Goal: Transaction & Acquisition: Download file/media

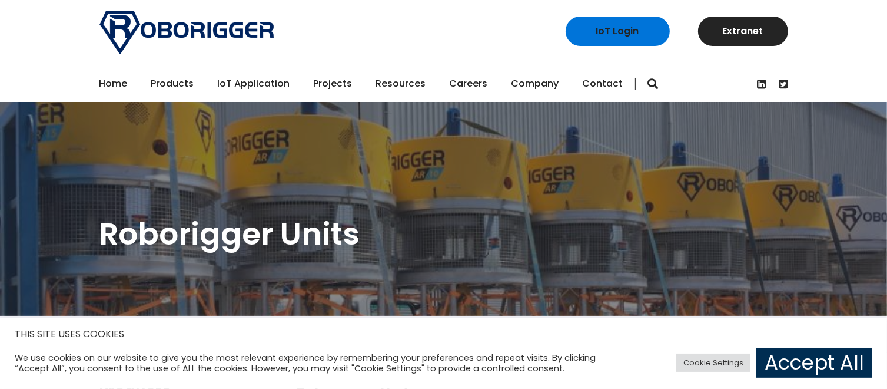
click at [801, 365] on link "Accept All" at bounding box center [815, 362] width 116 height 30
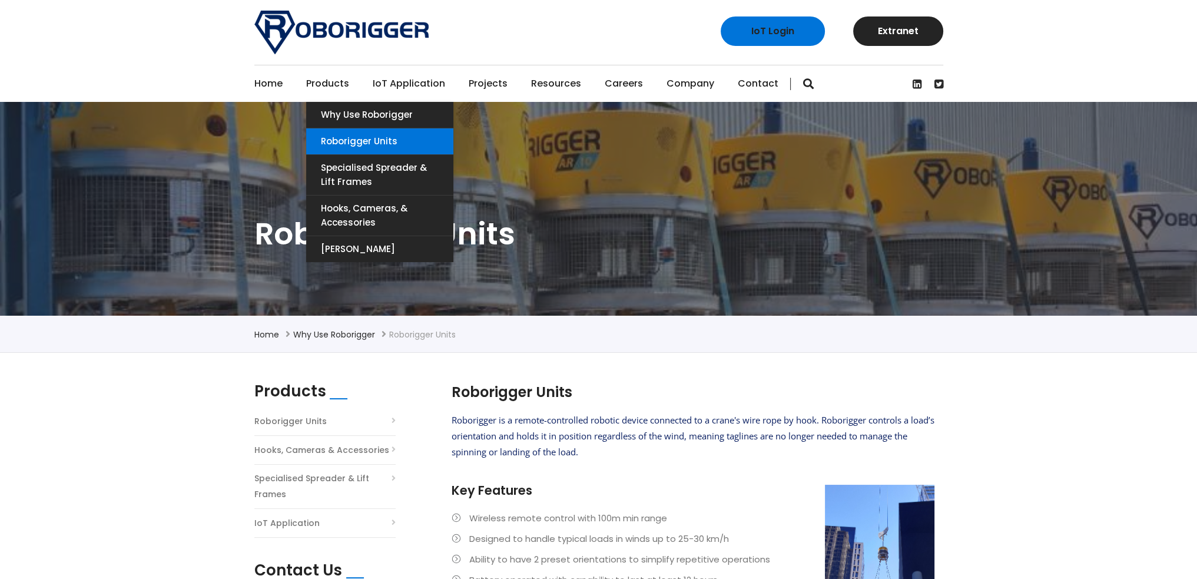
click at [332, 139] on link "Roborigger Units" at bounding box center [379, 141] width 147 height 26
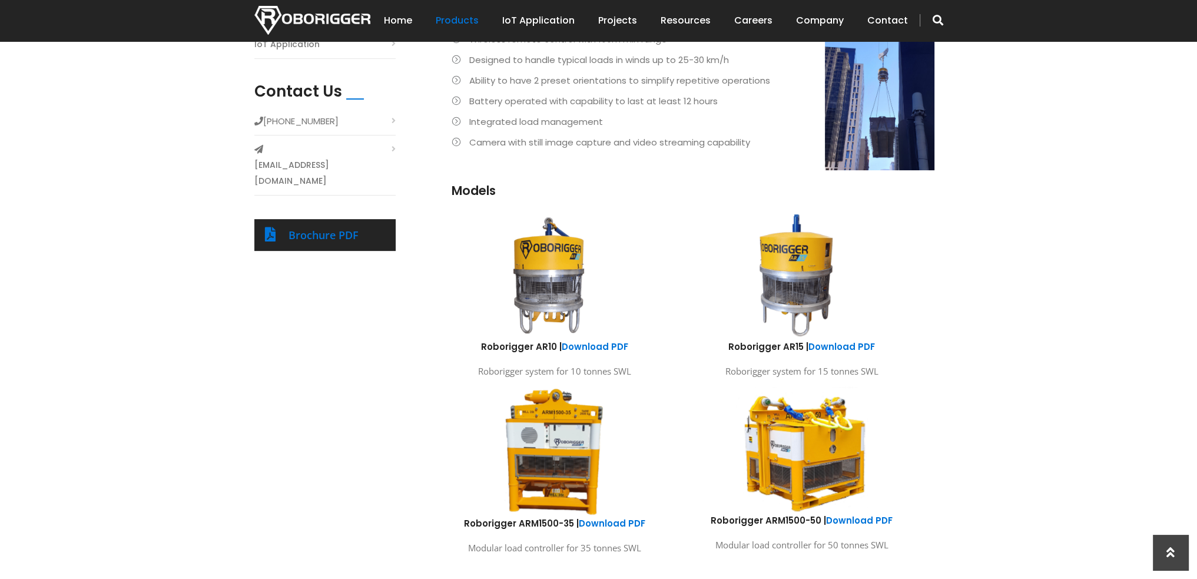
scroll to position [530, 0]
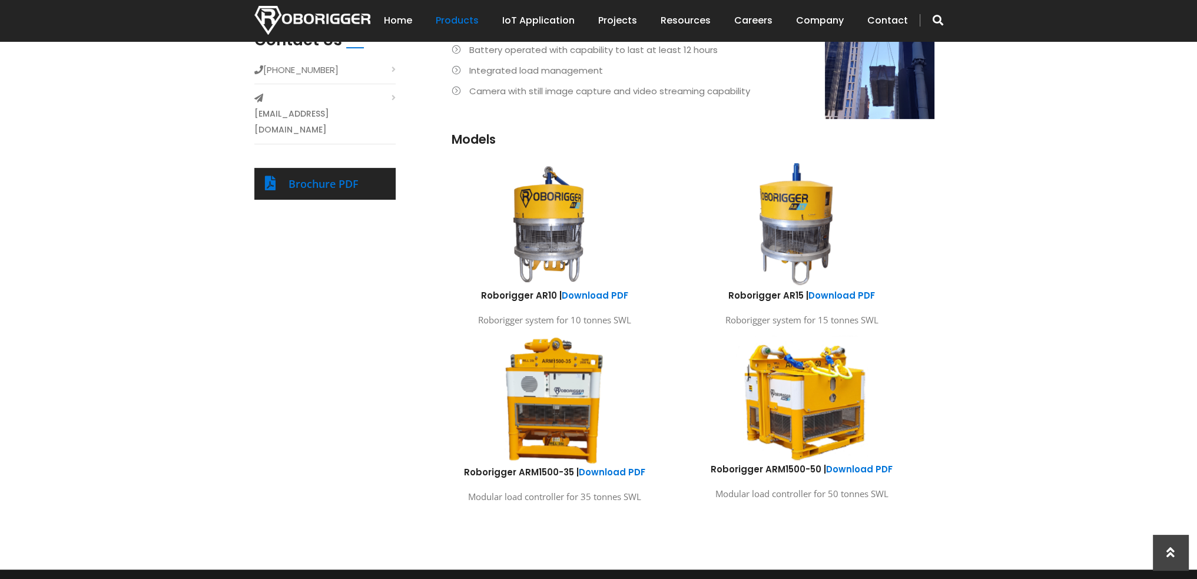
click at [799, 238] on img at bounding box center [796, 224] width 218 height 130
click at [848, 293] on link "Download PDF" at bounding box center [842, 295] width 67 height 12
